Goal: Obtain resource: Obtain resource

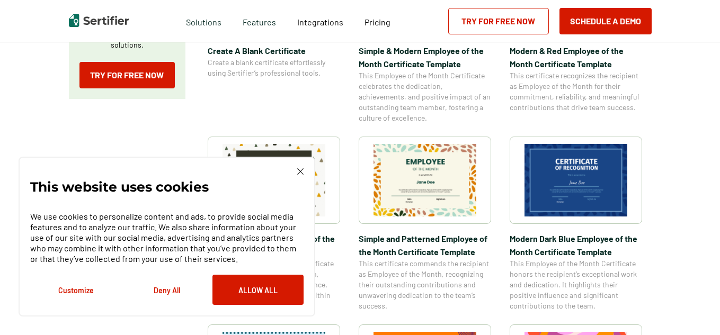
scroll to position [375, 0]
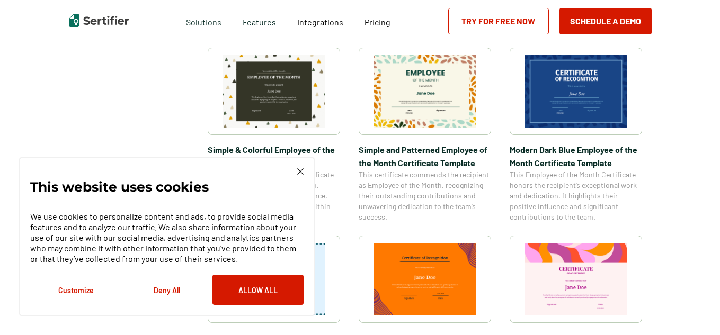
click at [302, 170] on img at bounding box center [300, 172] width 6 height 6
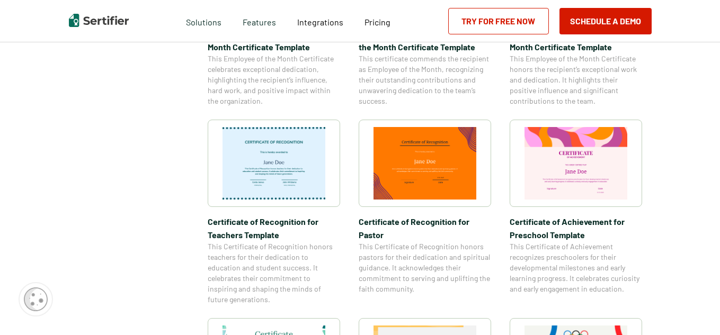
scroll to position [493, 0]
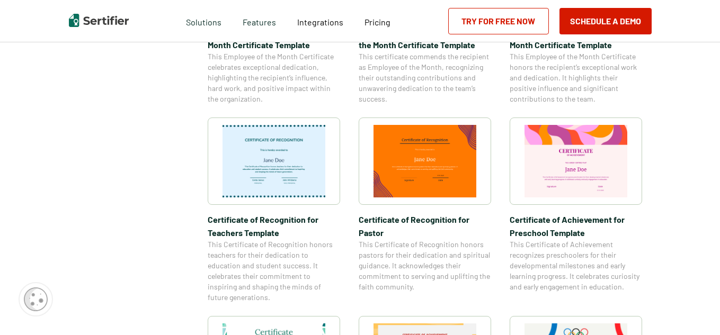
click at [596, 164] on img at bounding box center [576, 161] width 103 height 73
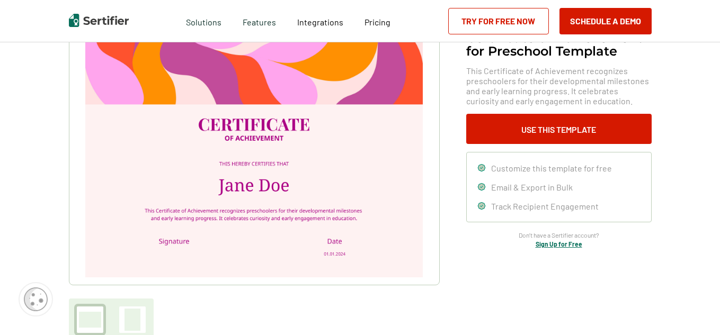
scroll to position [87, 0]
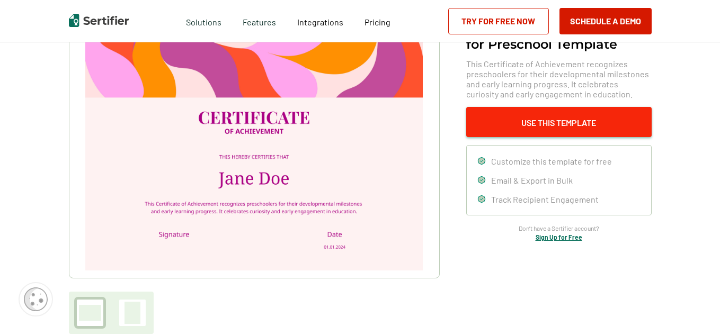
click at [530, 116] on button "Use This Template" at bounding box center [558, 122] width 185 height 30
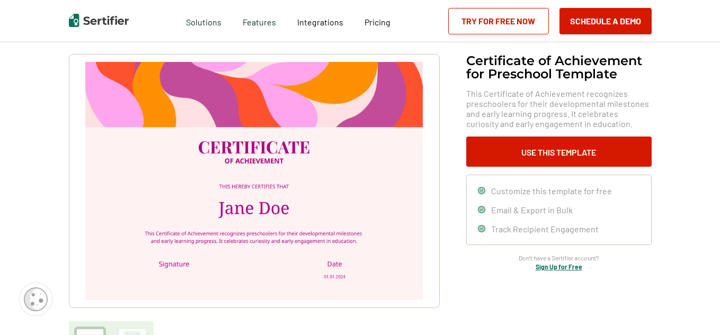
scroll to position [60, 0]
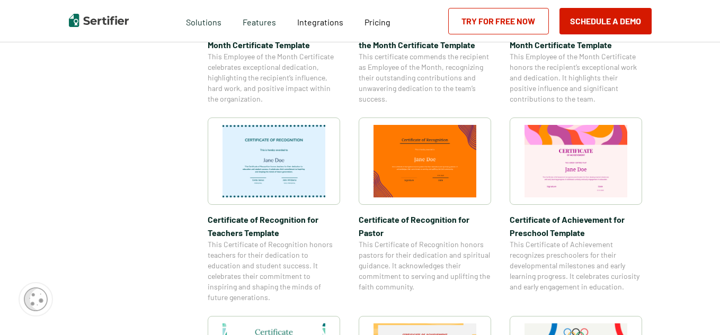
scroll to position [1332, 0]
